Goal: Complete application form

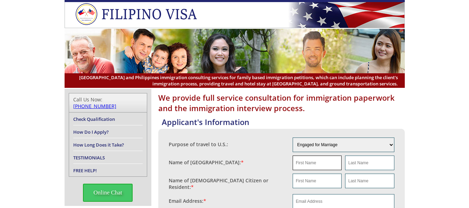
click at [317, 164] on input "text" at bounding box center [316, 162] width 49 height 15
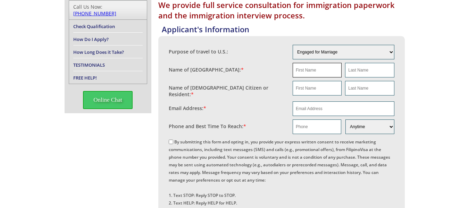
scroll to position [104, 0]
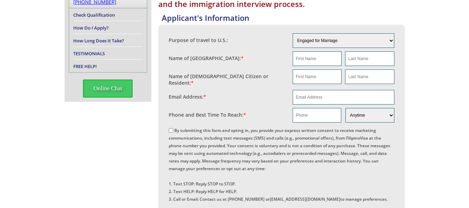
click at [324, 106] on fieldset "Phone and Best Time To Reach: * Morning Afternoon Evening Weekend Anytime" at bounding box center [282, 115] width 226 height 18
click at [323, 97] on input "email" at bounding box center [343, 97] width 102 height 15
paste input "[EMAIL_ADDRESS][DOMAIN_NAME]"
type input "[EMAIL_ADDRESS][DOMAIN_NAME]"
click at [432, 111] on div "We provide full service consultation for immigration paperwork and the immigrat…" at bounding box center [234, 196] width 469 height 423
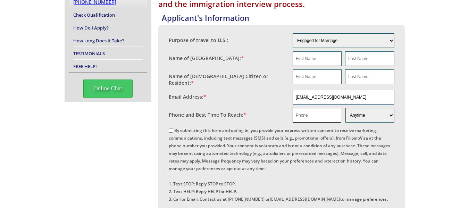
click at [306, 117] on input "text" at bounding box center [316, 115] width 49 height 15
paste input "1 773 638 9233"
click at [300, 110] on input "1 773 638 9233" at bounding box center [316, 115] width 49 height 15
click at [299, 110] on input "1 773 638 9233" at bounding box center [316, 115] width 49 height 15
click at [306, 113] on input "[PHONE_NUMBER]" at bounding box center [316, 115] width 49 height 15
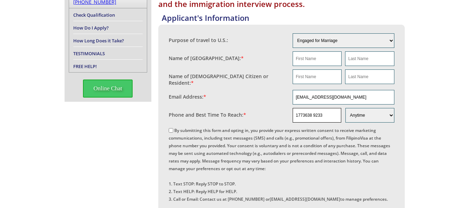
click at [313, 113] on input "1773638 9233" at bounding box center [316, 115] width 49 height 15
type input "17736389233"
click at [168, 127] on div "Purpose of travel to U.S.: Engaged for Marriage Already Married to [DEMOGRAPHIC…" at bounding box center [281, 148] width 246 height 246
click at [169, 128] on input "By submitting this form and opting in, you provide your express written consent…" at bounding box center [171, 130] width 5 height 5
checkbox input "true"
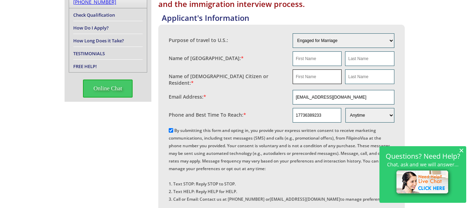
click at [318, 79] on input "text" at bounding box center [316, 76] width 49 height 15
paste input "[PERSON_NAME]"
type input "[PERSON_NAME]"
click at [363, 76] on input "text" at bounding box center [369, 76] width 49 height 15
type input "r"
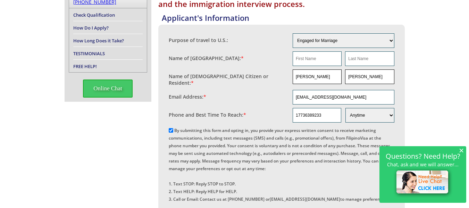
type input "[PERSON_NAME]"
click at [298, 78] on input "[PERSON_NAME]" at bounding box center [316, 76] width 49 height 15
type input "[PERSON_NAME]"
click at [315, 58] on input "text" at bounding box center [316, 58] width 49 height 15
paste input "Obiora"
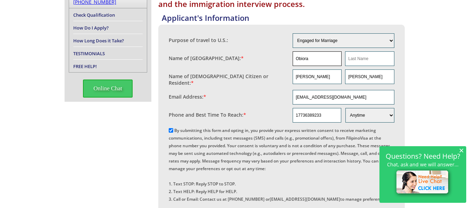
type input "Obiora"
click at [324, 62] on input "Obiora" at bounding box center [316, 58] width 49 height 15
click at [361, 66] on input "text" at bounding box center [369, 58] width 49 height 15
paste input "Chioma"
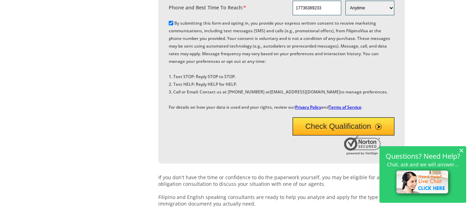
scroll to position [223, 0]
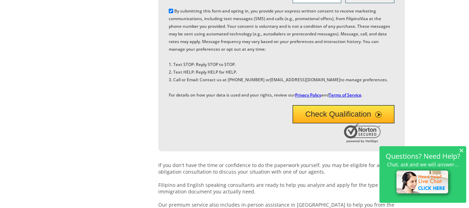
type input "Chioma"
click at [309, 123] on button "Check Qualification" at bounding box center [343, 114] width 102 height 18
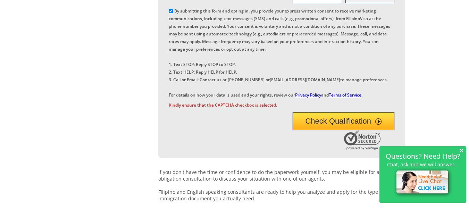
click at [337, 130] on button "Check Qualification" at bounding box center [343, 121] width 102 height 18
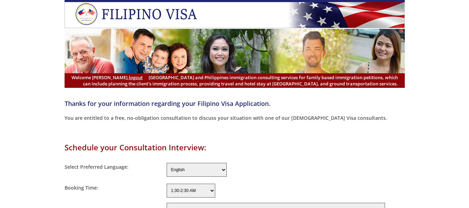
select select "-480"
